Goal: Information Seeking & Learning: Compare options

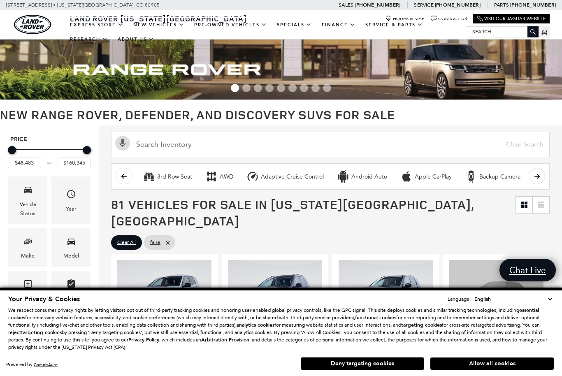
click at [387, 361] on button "Deny targeting cookies" at bounding box center [362, 363] width 123 height 13
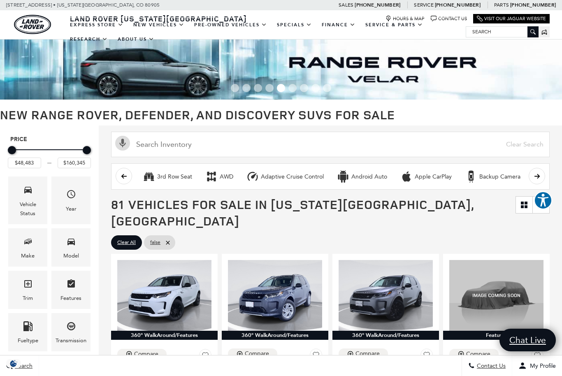
click at [70, 246] on icon "Model" at bounding box center [71, 241] width 10 height 10
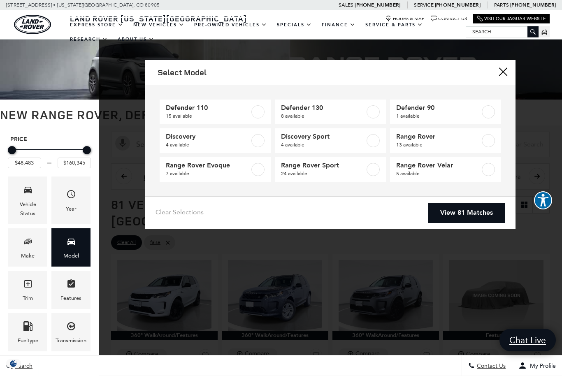
click at [373, 171] on label at bounding box center [372, 169] width 13 height 13
type input "$88,075"
type input "$126,490"
checkbox input "true"
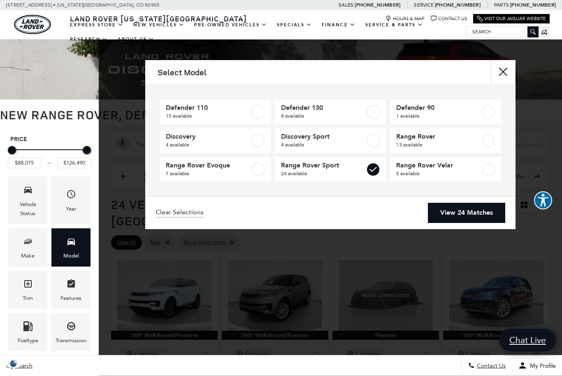
click at [456, 213] on link "View 24 Matches" at bounding box center [466, 213] width 77 height 20
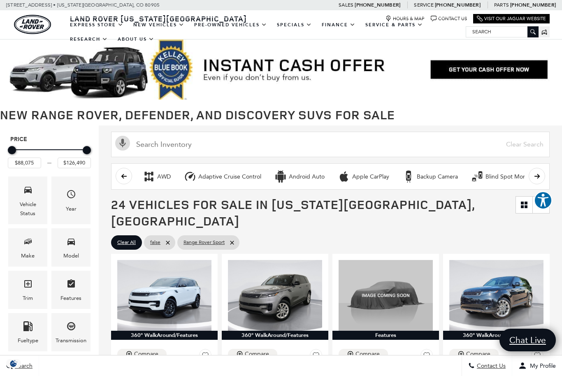
click at [73, 199] on icon "Year" at bounding box center [71, 194] width 10 height 10
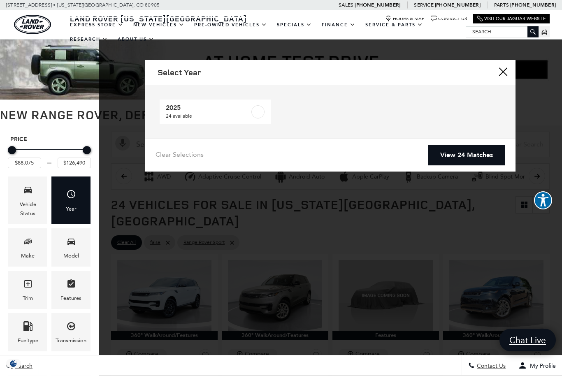
click at [256, 109] on label at bounding box center [257, 111] width 13 height 13
checkbox input "true"
click at [459, 158] on link "View 24 Matches" at bounding box center [466, 155] width 77 height 20
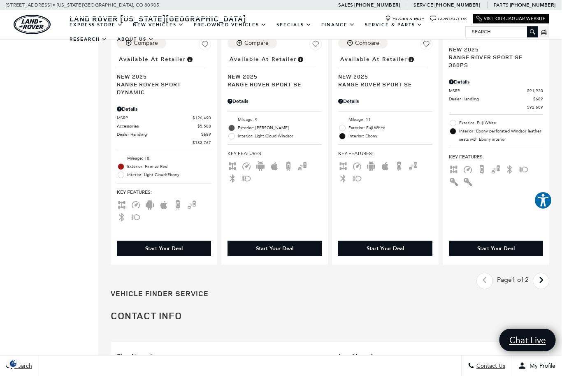
scroll to position [1640, 0]
click at [542, 273] on icon "next page" at bounding box center [540, 279] width 5 height 13
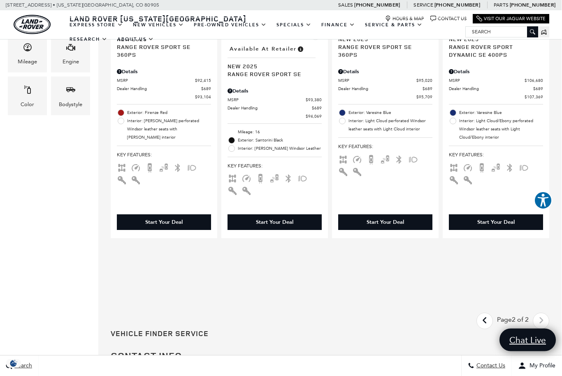
scroll to position [322, 0]
click at [482, 327] on icon "previous page" at bounding box center [484, 319] width 5 height 13
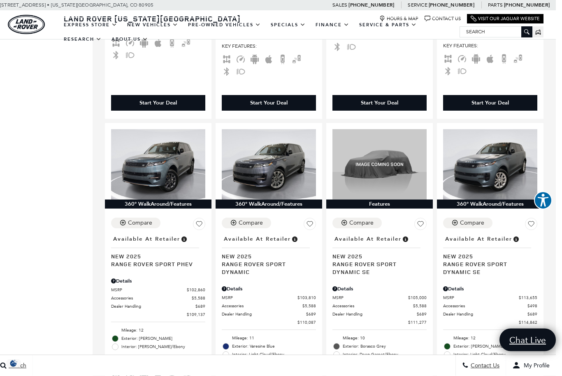
scroll to position [791, 6]
click at [236, 260] on span "Range Rover Sport Dynamic" at bounding box center [266, 268] width 88 height 16
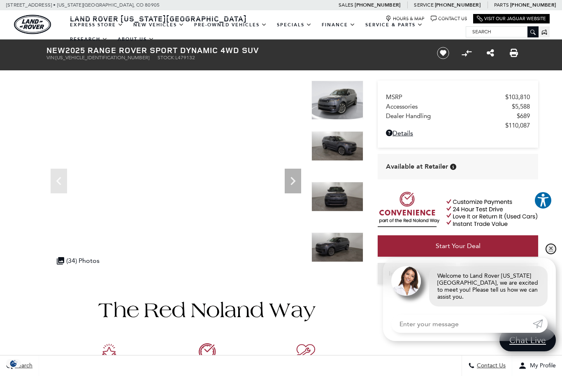
click at [548, 252] on link "✕" at bounding box center [551, 249] width 10 height 10
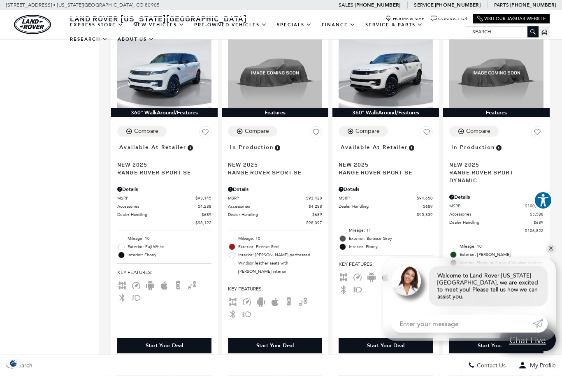
scroll to position [549, 0]
click at [552, 254] on link "✕" at bounding box center [551, 249] width 10 height 10
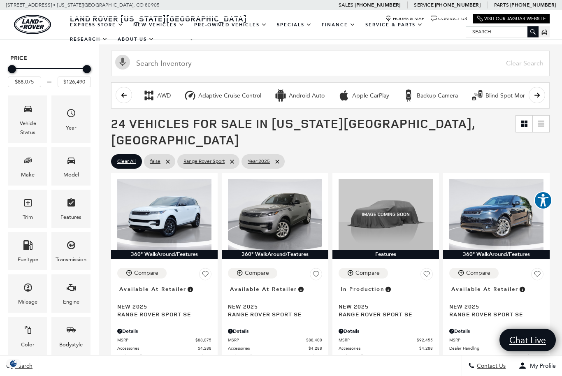
scroll to position [0, 0]
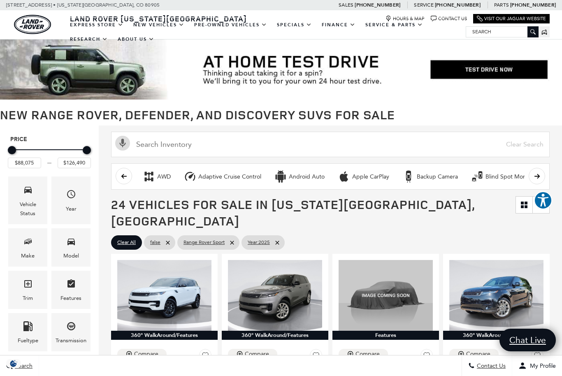
click at [69, 246] on icon "Model" at bounding box center [71, 241] width 10 height 10
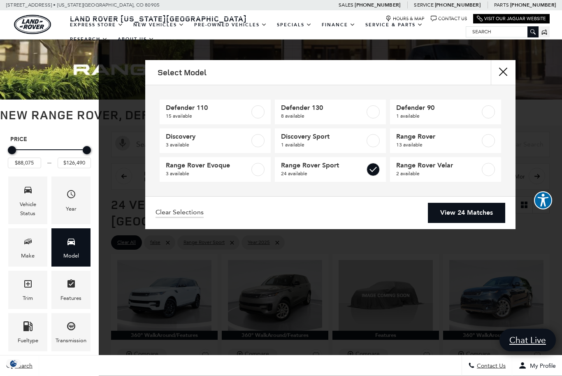
click at [491, 138] on label at bounding box center [488, 140] width 13 height 13
type input "$160,345"
checkbox input "true"
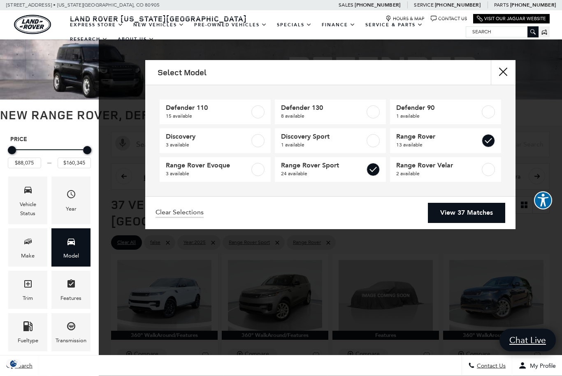
click at [373, 172] on label at bounding box center [372, 169] width 13 height 13
type input "$123,385"
checkbox input "false"
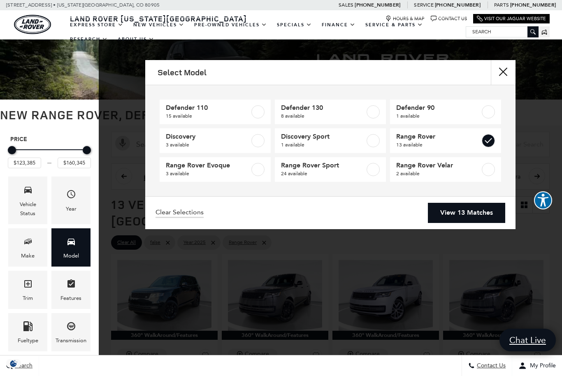
click at [460, 212] on link "View 13 Matches" at bounding box center [466, 213] width 77 height 20
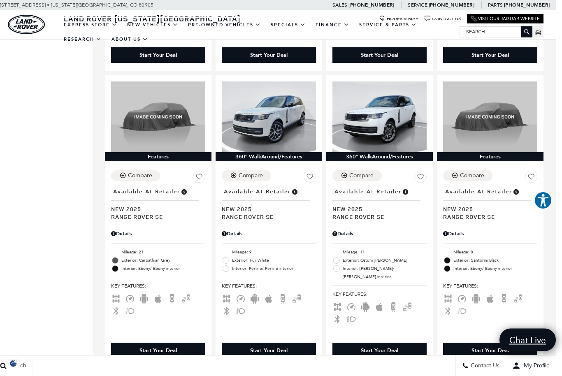
scroll to position [859, 6]
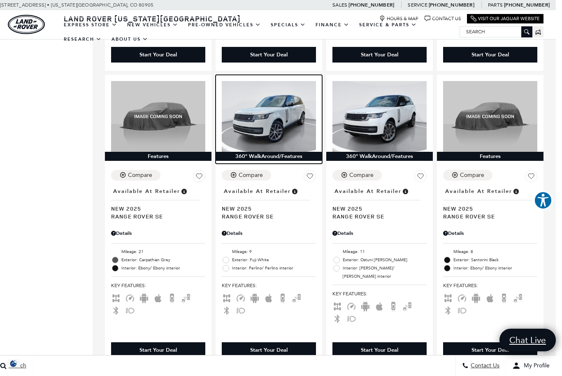
click at [278, 112] on img at bounding box center [269, 116] width 94 height 71
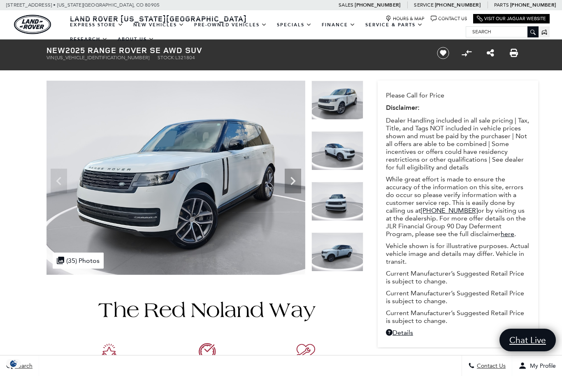
click at [292, 178] on icon "Next" at bounding box center [292, 181] width 5 height 8
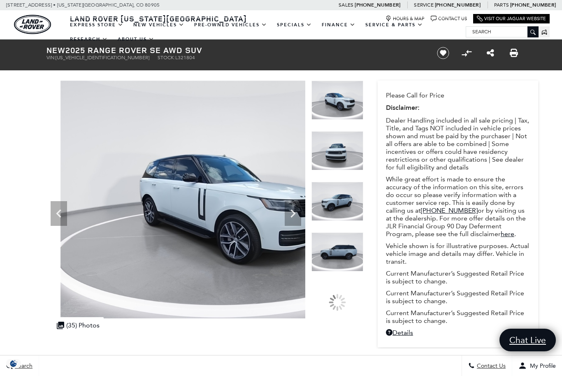
click at [293, 183] on img at bounding box center [218, 200] width 345 height 238
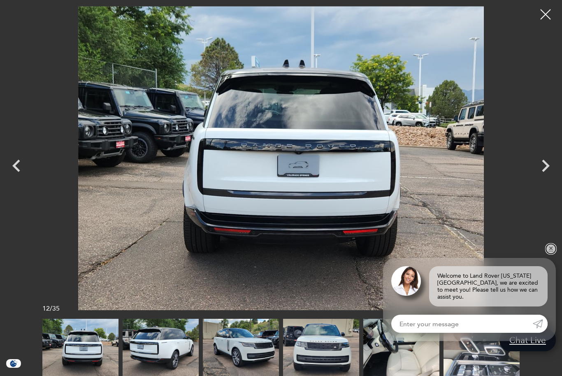
click at [554, 253] on link "✕" at bounding box center [551, 249] width 10 height 10
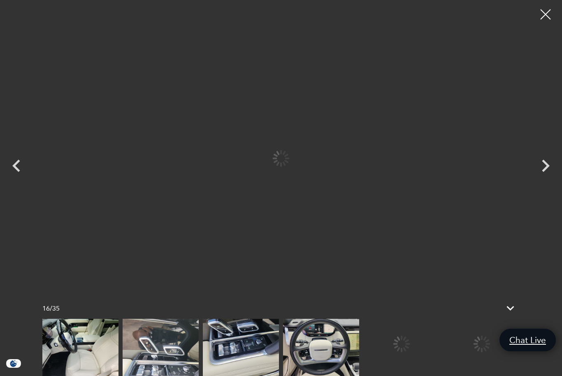
click at [199, 351] on img at bounding box center [161, 347] width 76 height 57
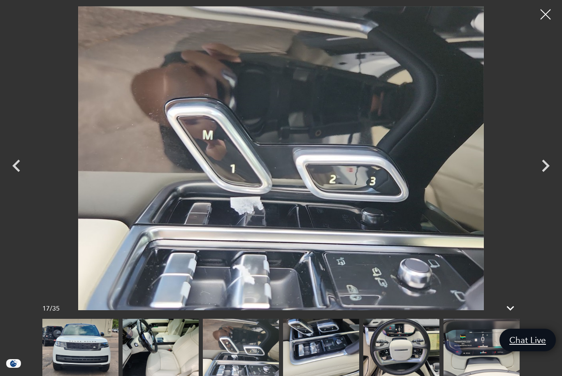
click at [203, 344] on img at bounding box center [241, 347] width 76 height 57
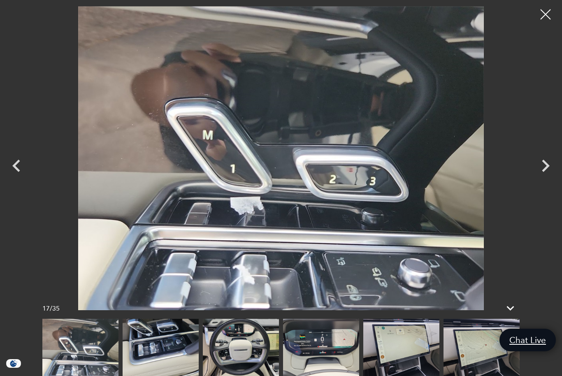
click at [13, 172] on icon "Previous" at bounding box center [16, 165] width 25 height 25
click at [164, 352] on img at bounding box center [161, 347] width 76 height 57
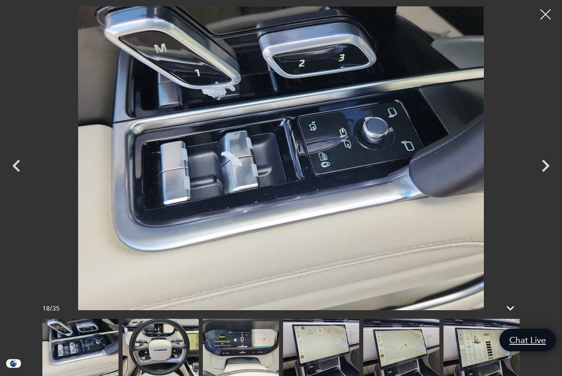
click at [544, 15] on div at bounding box center [545, 14] width 21 height 21
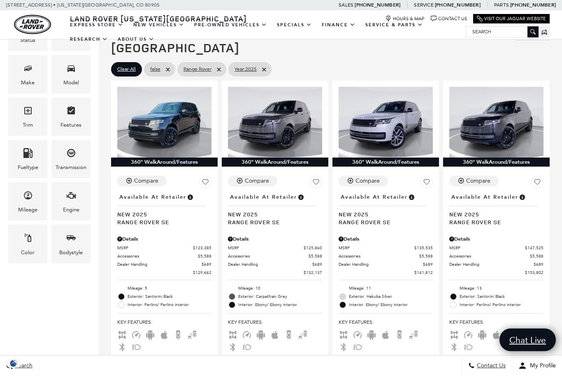
scroll to position [187, 0]
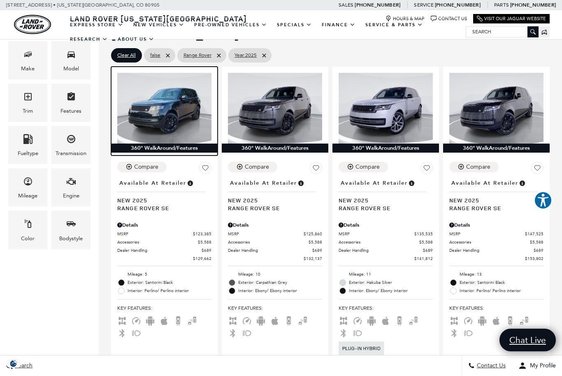
click at [162, 101] on img at bounding box center [164, 108] width 94 height 71
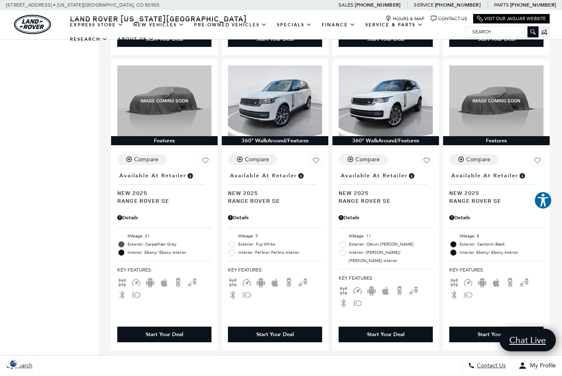
scroll to position [836, 0]
